Goal: Transaction & Acquisition: Obtain resource

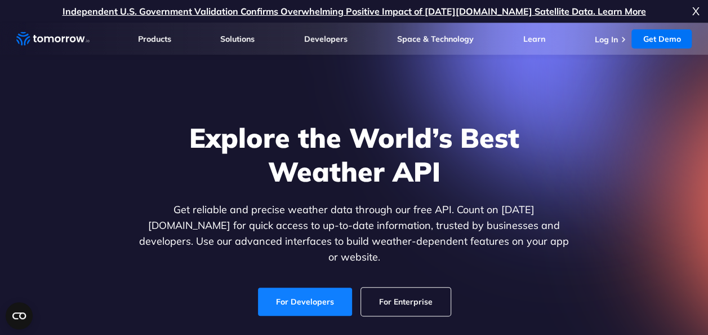
click at [308, 297] on link "For Developers" at bounding box center [305, 301] width 94 height 28
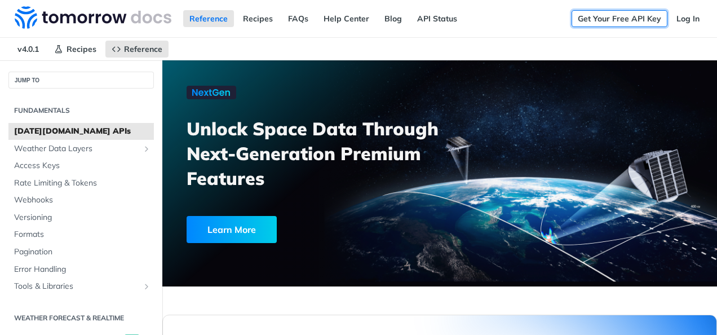
click at [628, 16] on link "Get Your Free API Key" at bounding box center [619, 18] width 96 height 17
click at [603, 23] on link "Get Your Free API Key" at bounding box center [619, 18] width 96 height 17
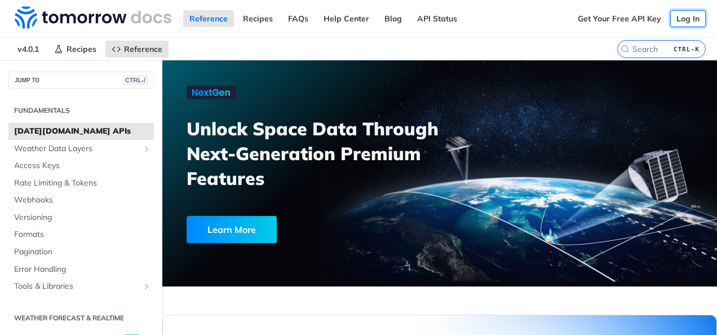
click at [682, 23] on link "Log In" at bounding box center [687, 18] width 35 height 17
